Goal: Task Accomplishment & Management: Manage account settings

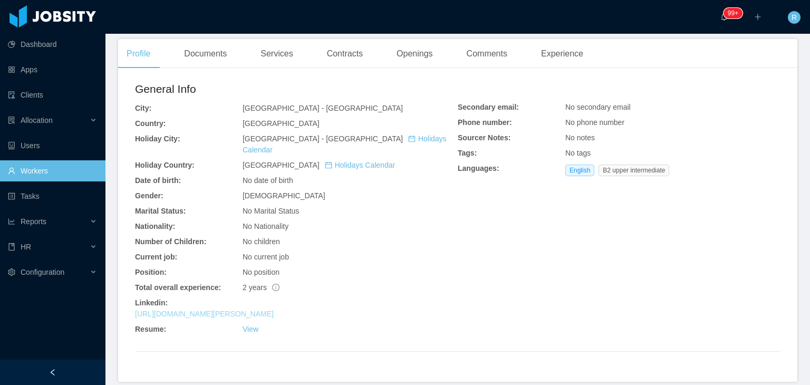
scroll to position [269, 0]
click at [268, 310] on link "[URL][DOMAIN_NAME][PERSON_NAME]" at bounding box center [204, 314] width 139 height 8
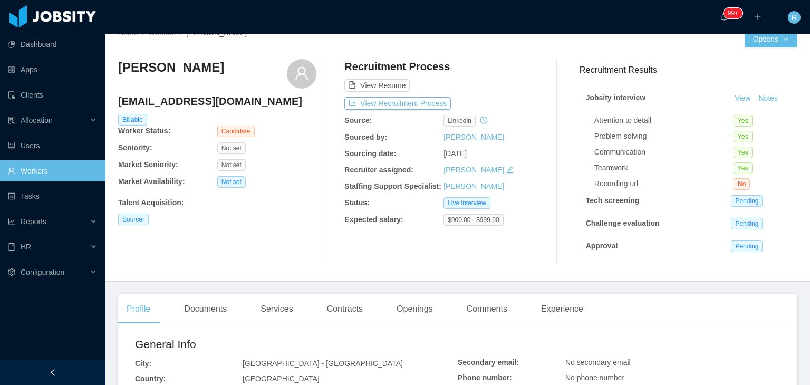
scroll to position [0, 0]
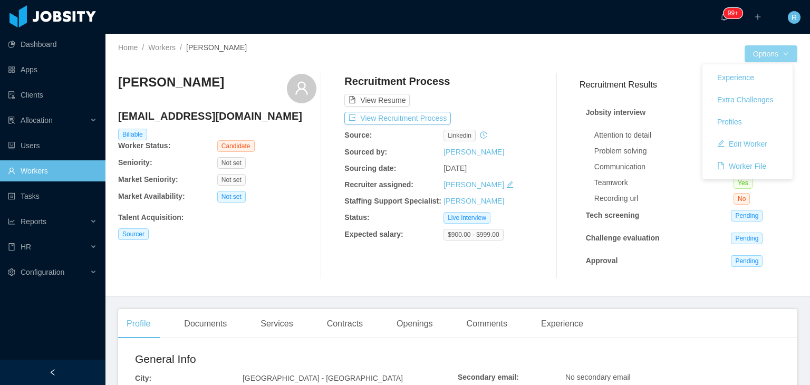
click at [762, 56] on button "Options" at bounding box center [770, 53] width 53 height 17
click at [745, 144] on button "Edit Worker" at bounding box center [742, 143] width 67 height 17
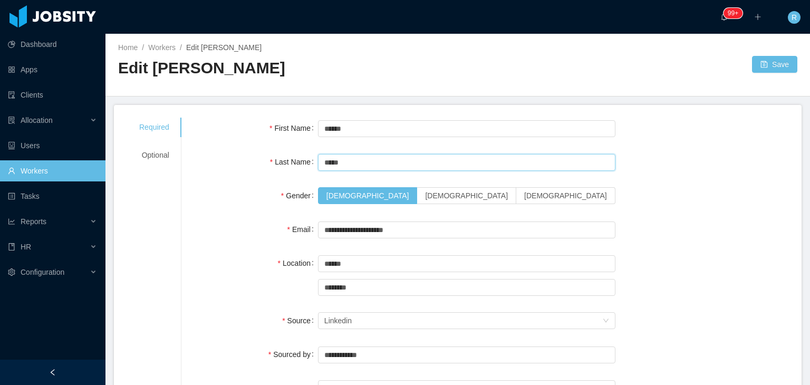
click at [349, 161] on input "*****" at bounding box center [466, 162] width 297 height 17
type input "*****"
click at [757, 68] on button "Save" at bounding box center [774, 64] width 45 height 17
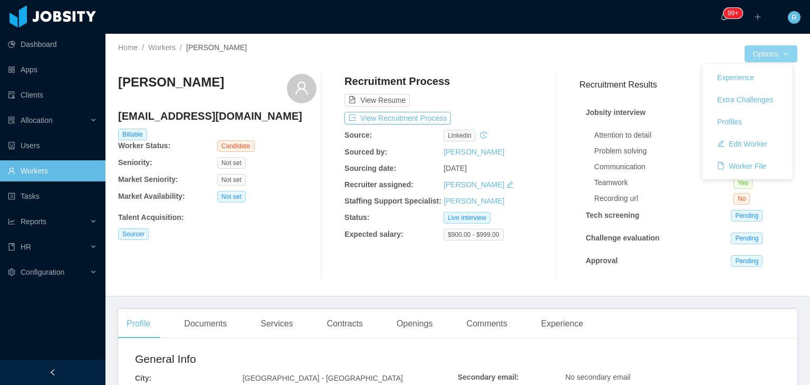
click at [763, 51] on button "Options" at bounding box center [770, 53] width 53 height 17
click at [779, 57] on button "Options" at bounding box center [770, 53] width 53 height 17
click at [742, 150] on button "Edit Worker" at bounding box center [742, 143] width 67 height 17
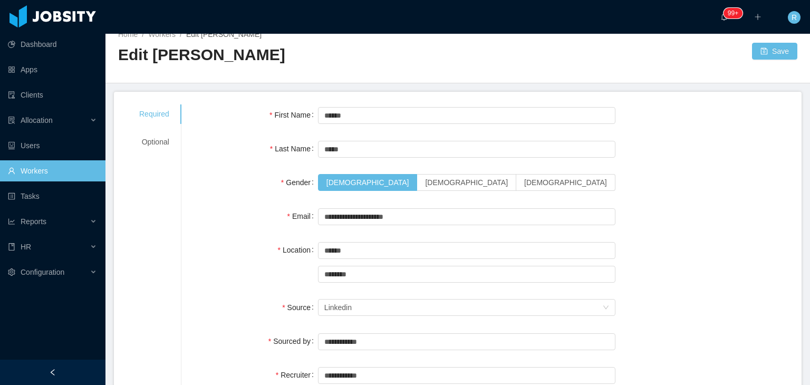
scroll to position [10, 0]
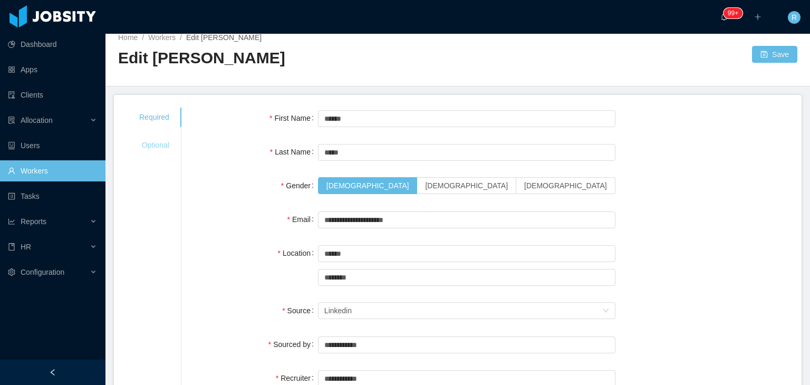
click at [148, 142] on div "Optional" at bounding box center [154, 145] width 55 height 20
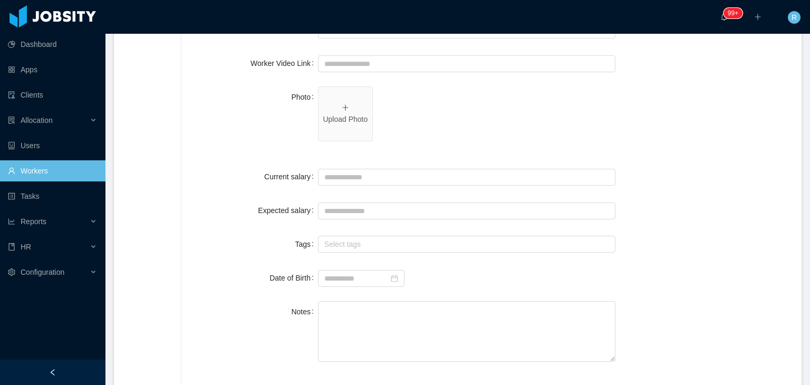
scroll to position [304, 0]
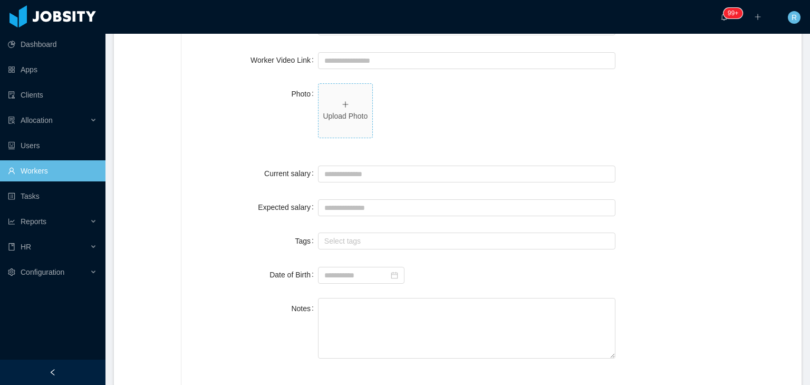
click at [361, 112] on p "Upload Photo" at bounding box center [345, 116] width 45 height 11
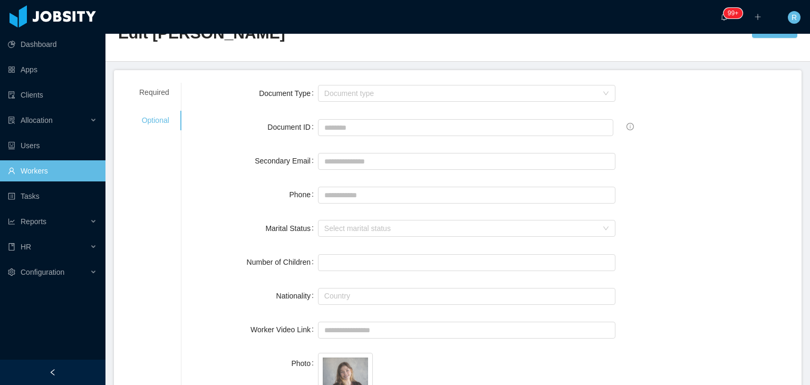
scroll to position [0, 0]
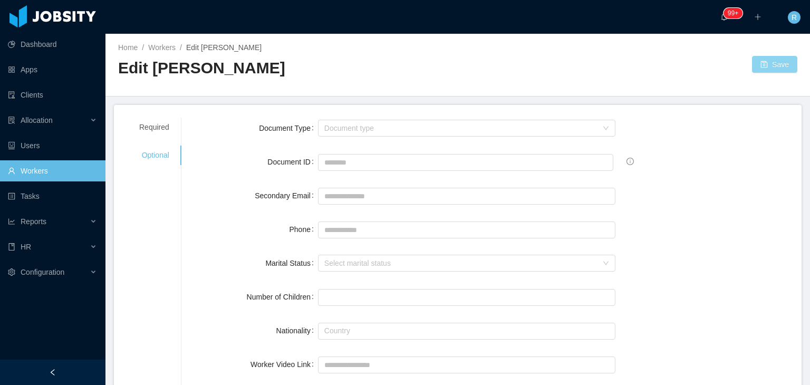
click at [762, 69] on button "Save" at bounding box center [774, 64] width 45 height 17
